Goal: Information Seeking & Learning: Learn about a topic

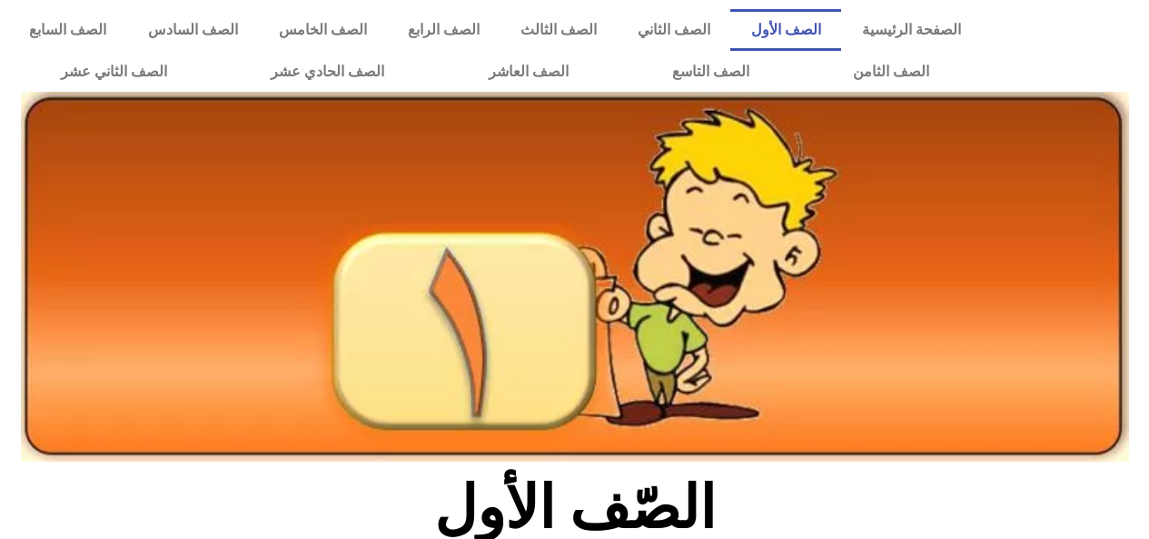
click at [577, 525] on h2 "الصّف الأول" at bounding box center [574, 507] width 600 height 71
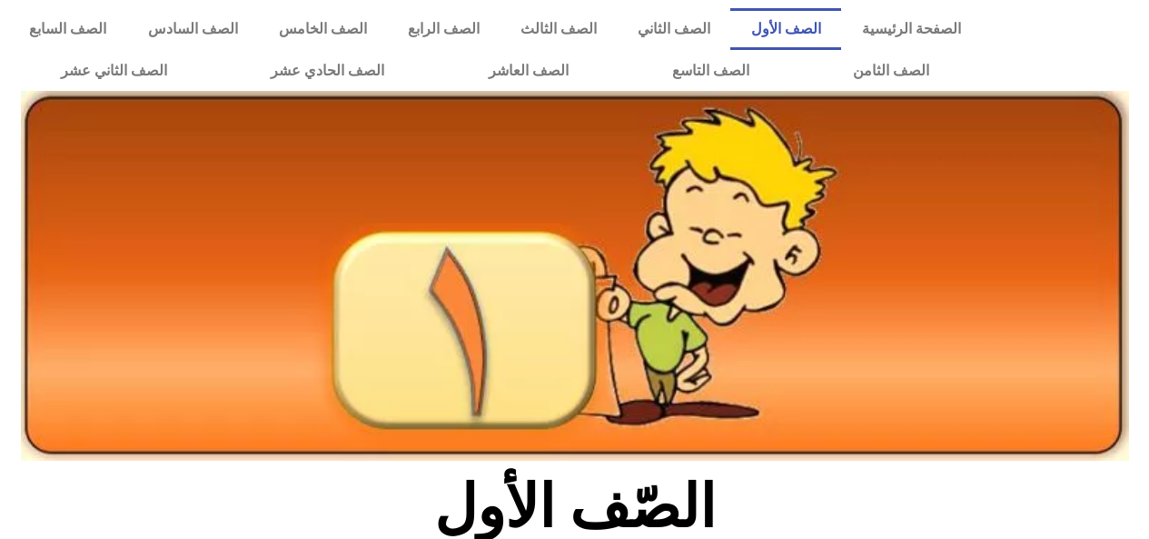
click at [413, 105] on img at bounding box center [575, 276] width 1108 height 370
click at [414, 104] on img at bounding box center [575, 276] width 1108 height 370
click at [414, 117] on img at bounding box center [575, 276] width 1108 height 370
click at [127, 30] on link "الصف السابع" at bounding box center [68, 29] width 118 height 42
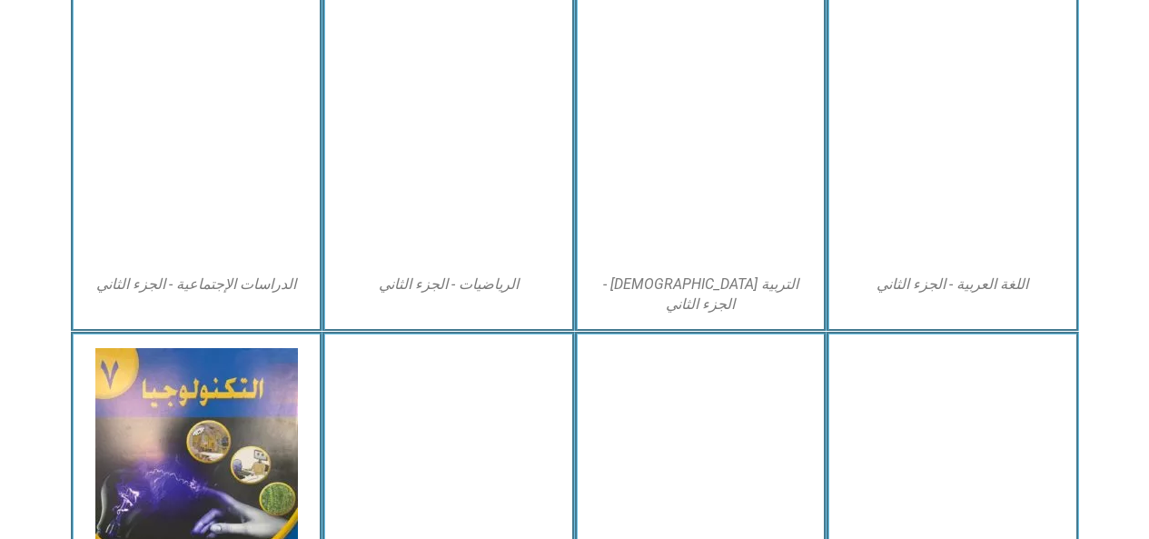
scroll to position [925, 0]
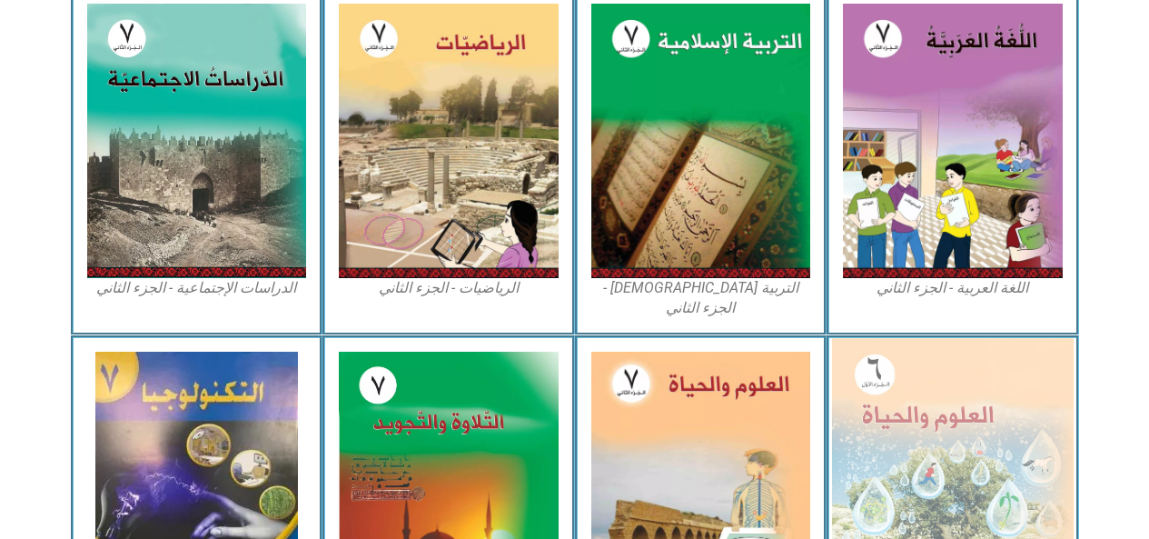
click at [914, 462] on img at bounding box center [953, 485] width 242 height 294
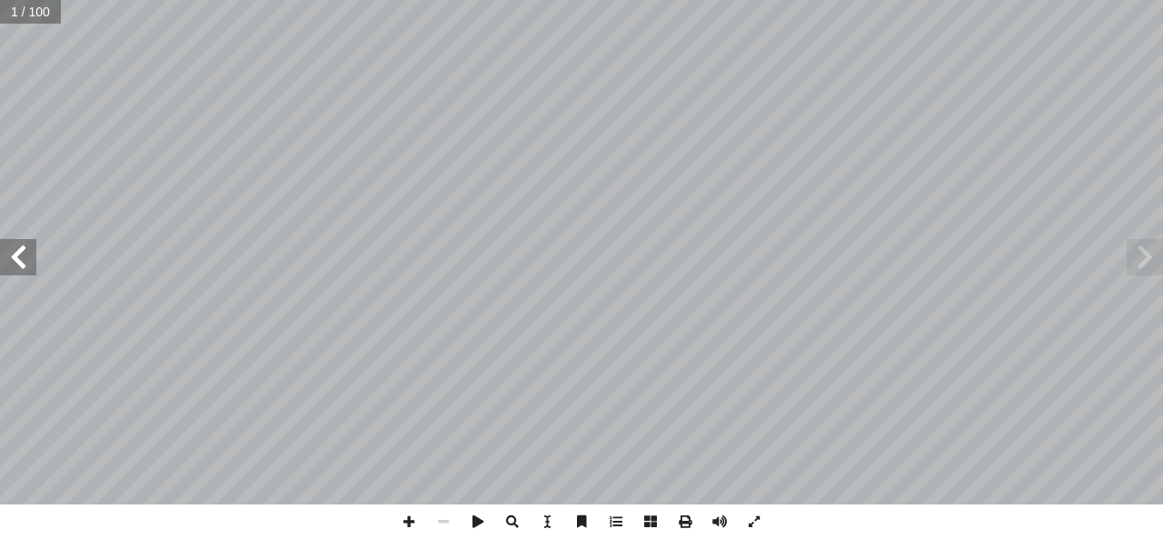
click at [13, 259] on span at bounding box center [18, 257] width 36 height 36
click at [17, 259] on span at bounding box center [18, 257] width 36 height 36
click at [27, 259] on span at bounding box center [18, 257] width 36 height 36
click at [23, 262] on span at bounding box center [18, 257] width 36 height 36
click at [31, 259] on span at bounding box center [18, 257] width 36 height 36
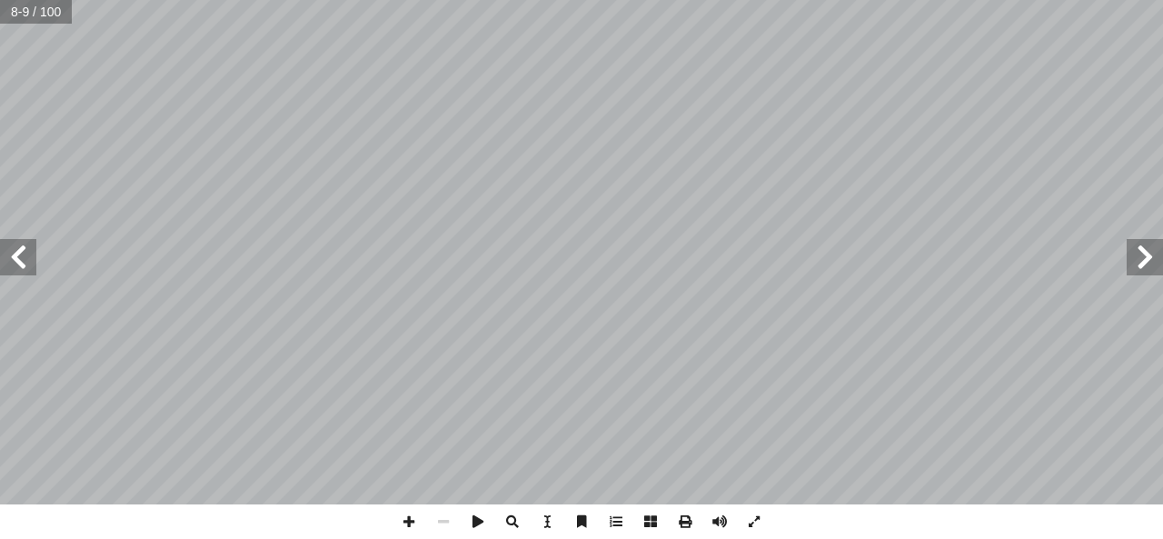
click at [20, 264] on span at bounding box center [18, 257] width 36 height 36
click at [25, 264] on span at bounding box center [18, 257] width 36 height 36
click at [0, 269] on span at bounding box center [18, 257] width 36 height 36
click at [7, 254] on span at bounding box center [18, 257] width 36 height 36
click at [1162, 253] on span at bounding box center [1144, 257] width 36 height 36
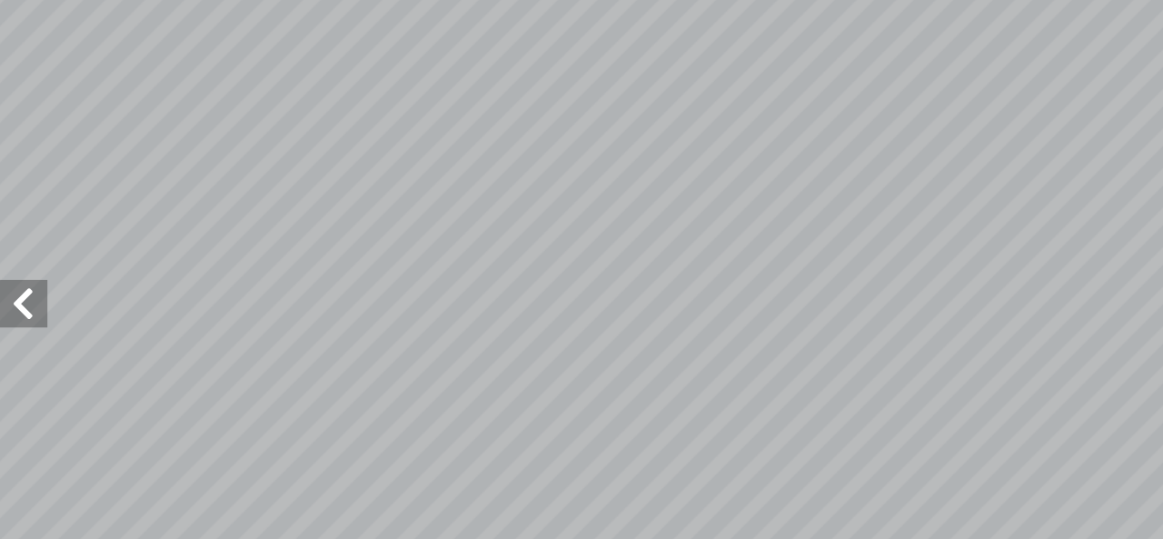
click at [21, 250] on span at bounding box center [18, 257] width 36 height 36
click at [16, 257] on span at bounding box center [18, 257] width 36 height 36
click at [25, 257] on span at bounding box center [18, 257] width 36 height 36
